Goal: Find specific page/section: Find specific page/section

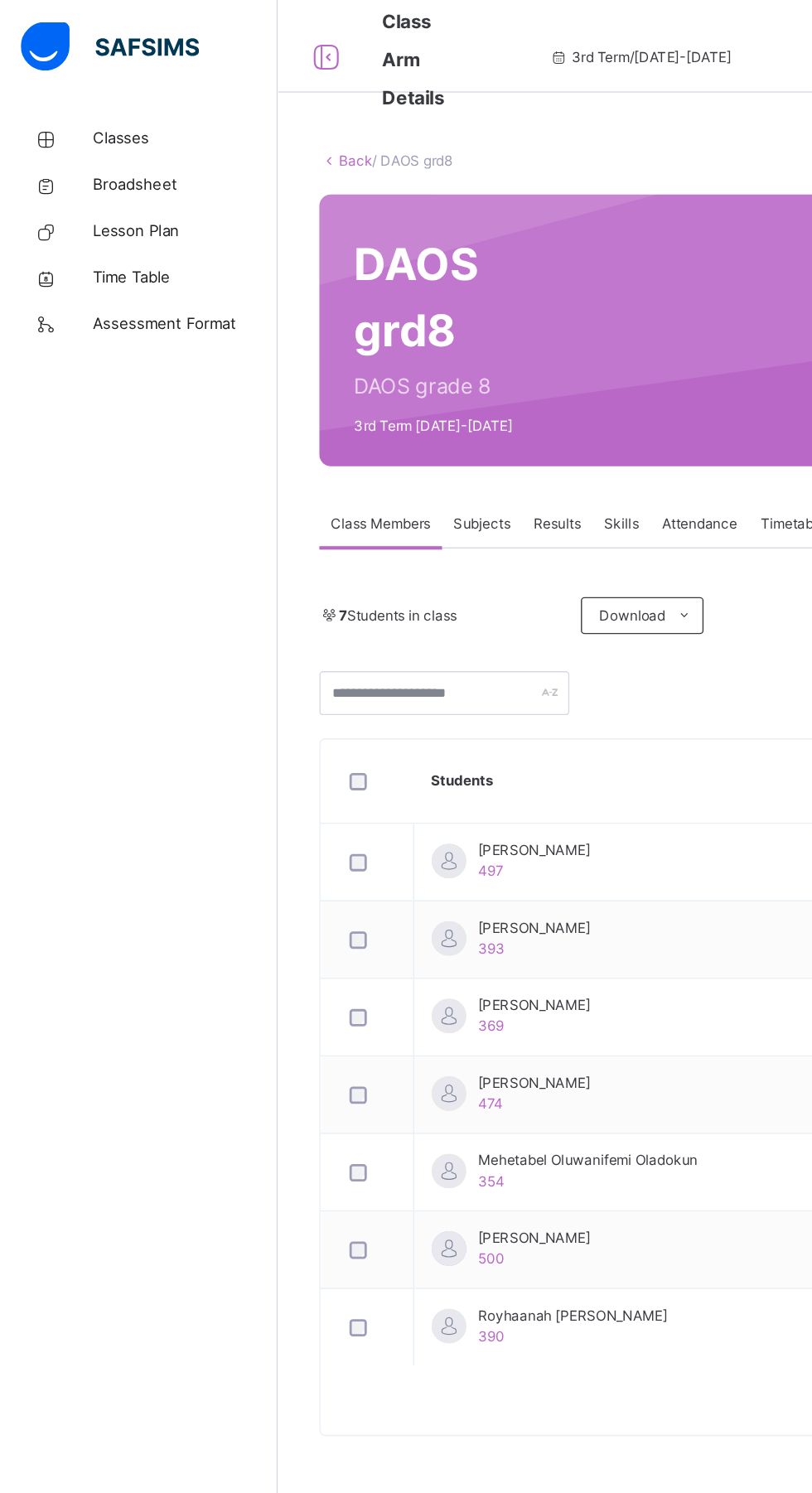
click at [94, 97] on span "Classes" at bounding box center [132, 99] width 133 height 16
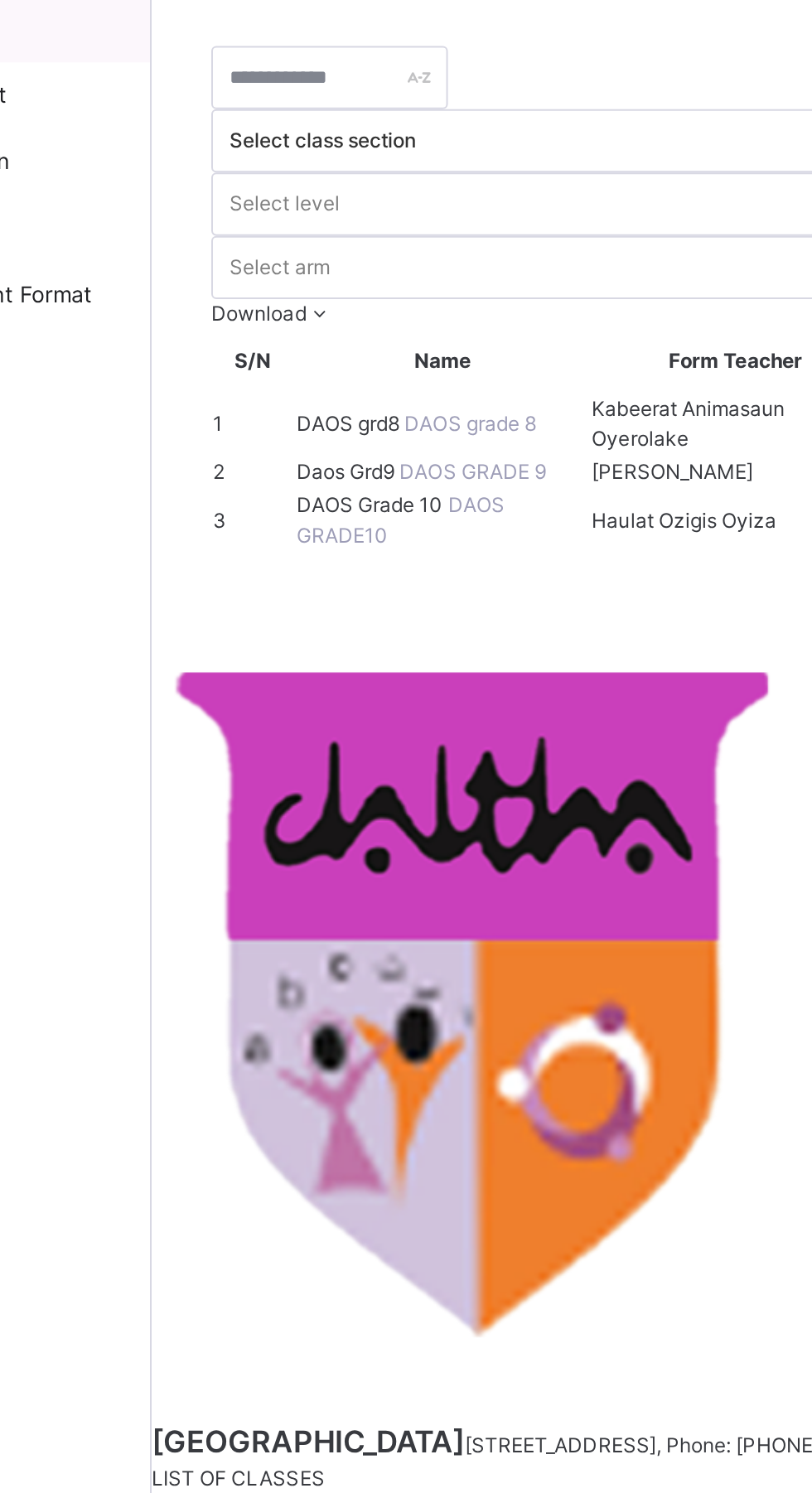
click at [307, 342] on span "DAOS Grade 10" at bounding box center [308, 336] width 75 height 13
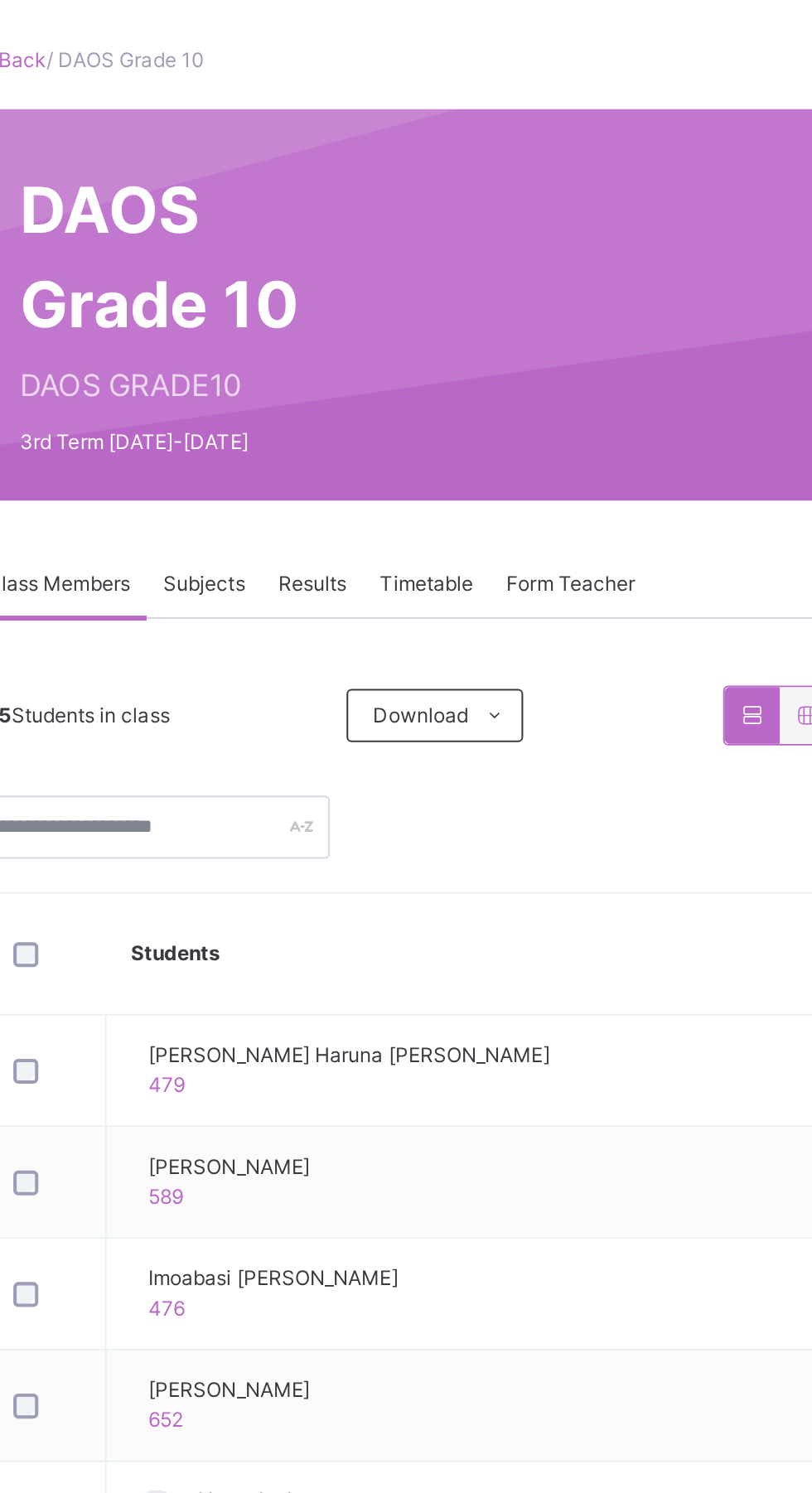
click at [350, 365] on div "Subjects" at bounding box center [345, 375] width 57 height 33
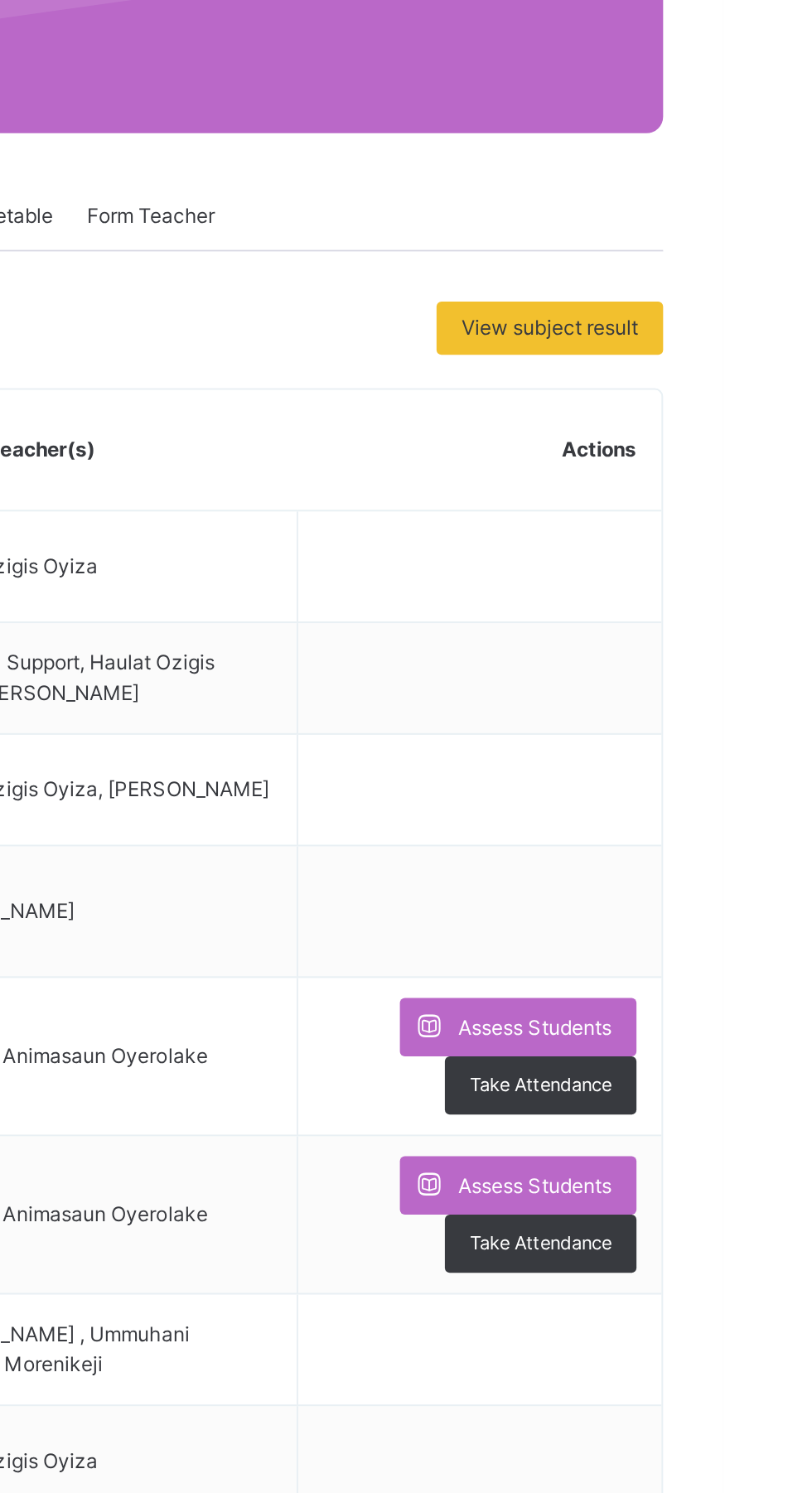
click at [705, 779] on span "Assess Students" at bounding box center [718, 779] width 76 height 14
